Goal: Information Seeking & Learning: Learn about a topic

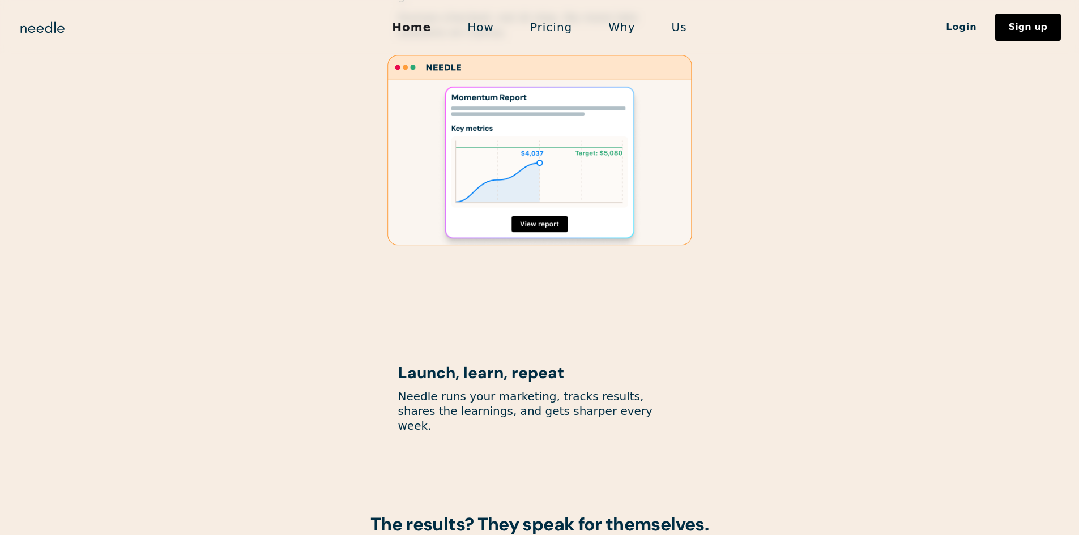
scroll to position [807, 0]
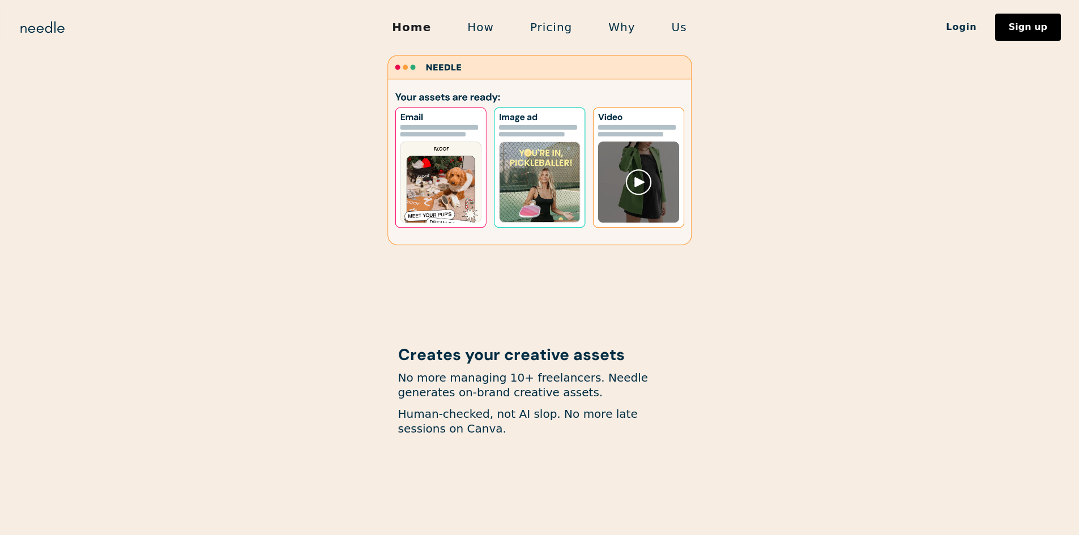
click at [493, 33] on link "How" at bounding box center [480, 27] width 63 height 24
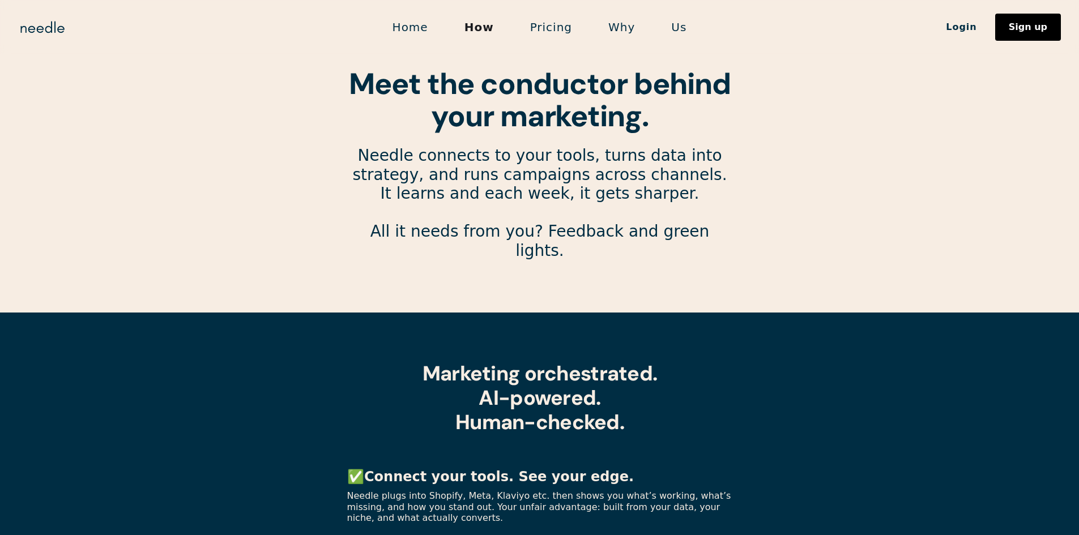
click at [532, 27] on link "Pricing" at bounding box center [551, 27] width 78 height 24
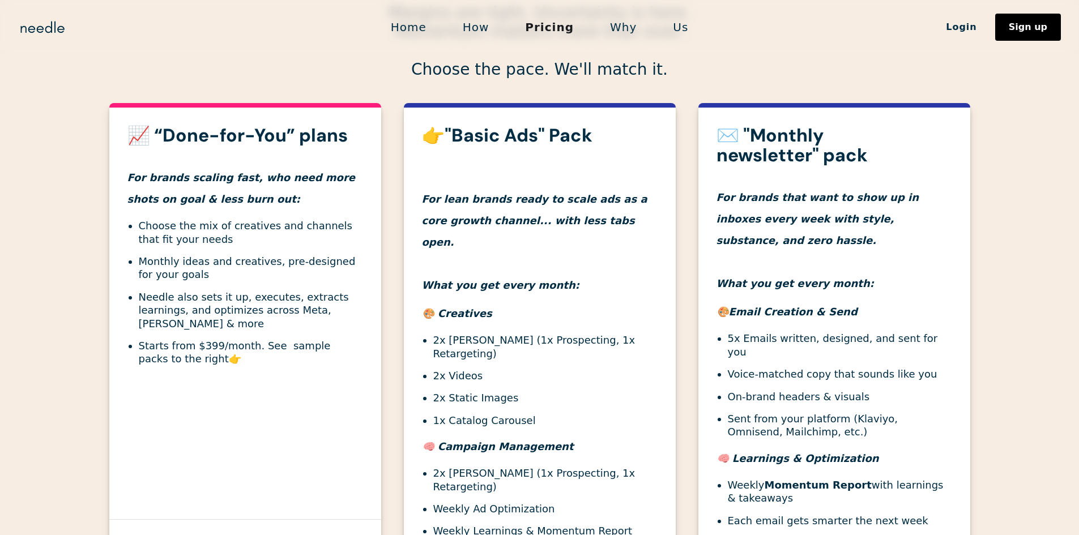
scroll to position [453, 0]
